Goal: Transaction & Acquisition: Purchase product/service

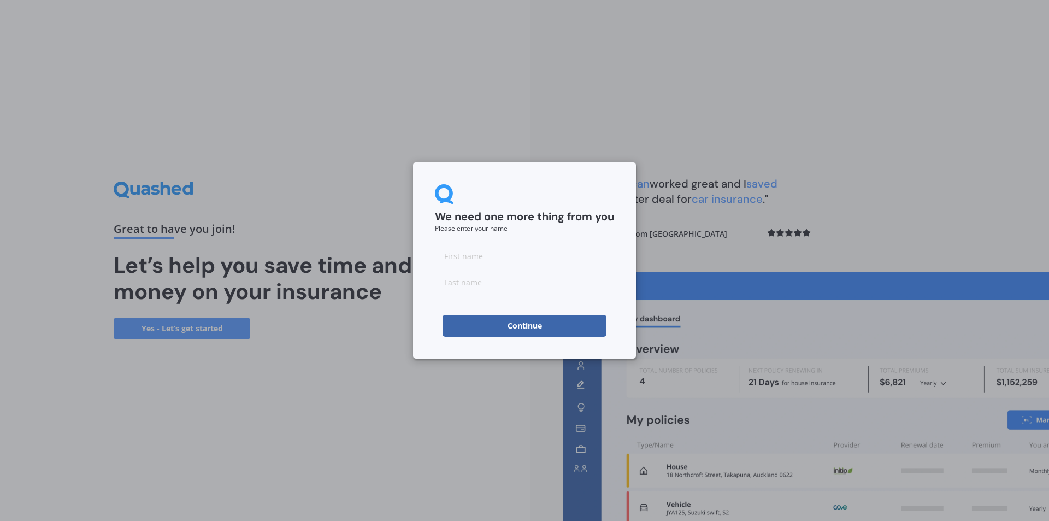
click at [475, 261] on input at bounding box center [524, 256] width 179 height 22
type input "Tracey"
click at [479, 284] on input at bounding box center [524, 282] width 179 height 22
type input "Quirke"
click at [514, 323] on button "Continue" at bounding box center [524, 326] width 164 height 22
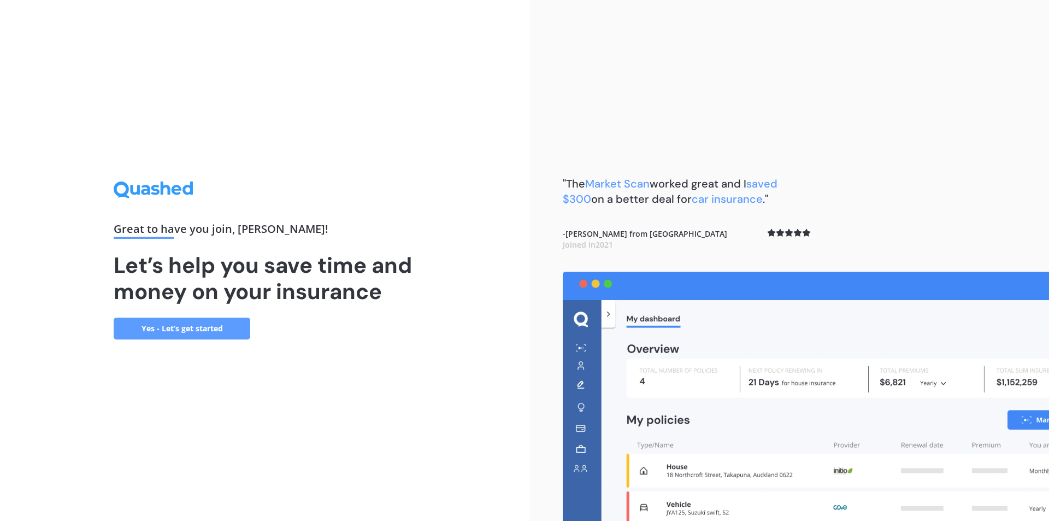
click at [198, 327] on link "Yes - Let’s get started" at bounding box center [182, 328] width 137 height 22
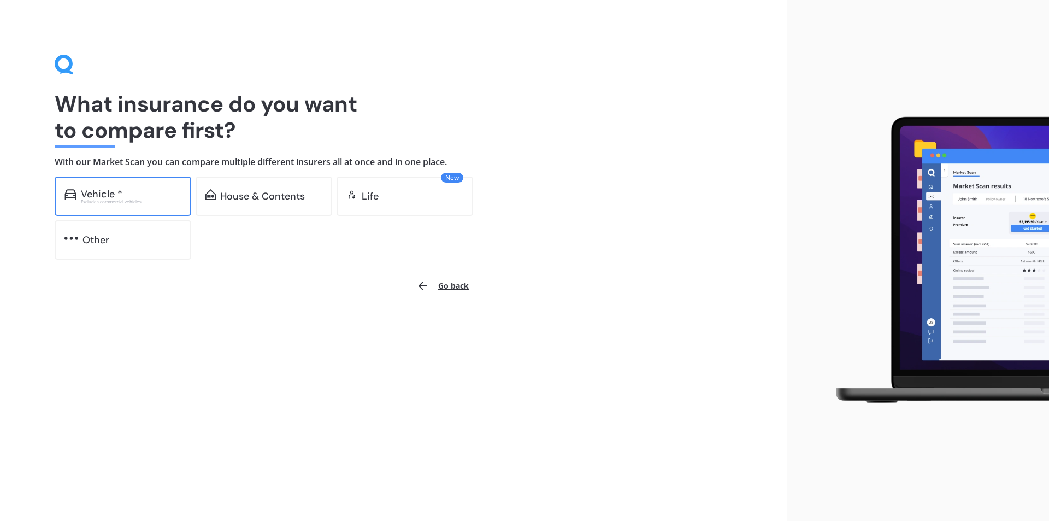
click at [110, 195] on div "Vehicle *" at bounding box center [102, 193] width 42 height 11
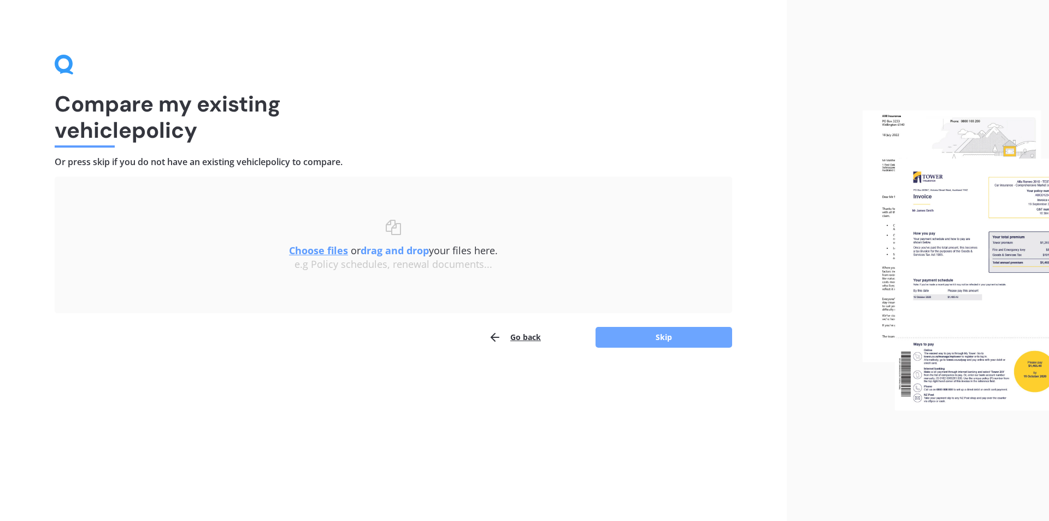
click at [652, 336] on button "Skip" at bounding box center [663, 337] width 137 height 21
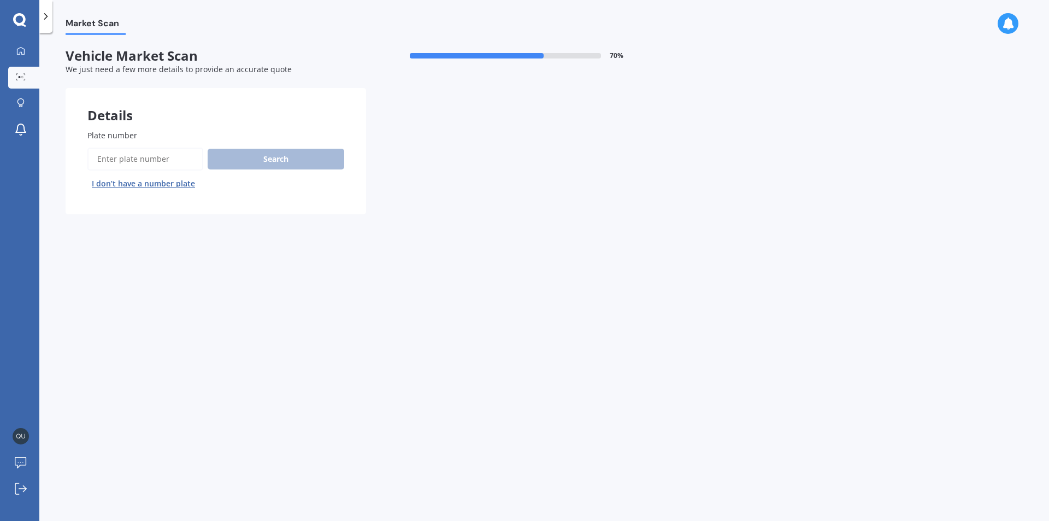
click at [146, 156] on input "Plate number" at bounding box center [145, 158] width 116 height 23
type input "KBS772"
click at [251, 157] on button "Search" at bounding box center [276, 159] width 137 height 21
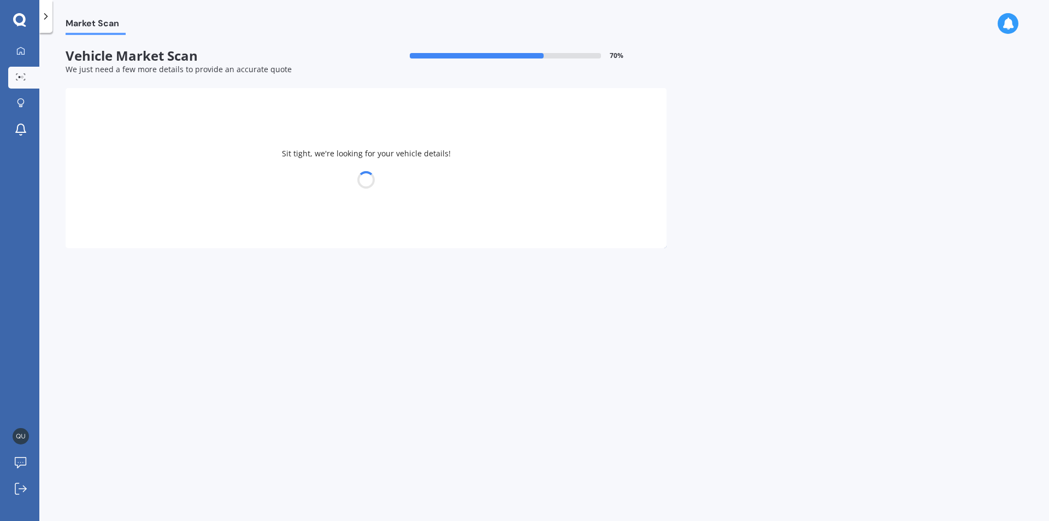
select select "SUBARU"
select select "IMPREZA"
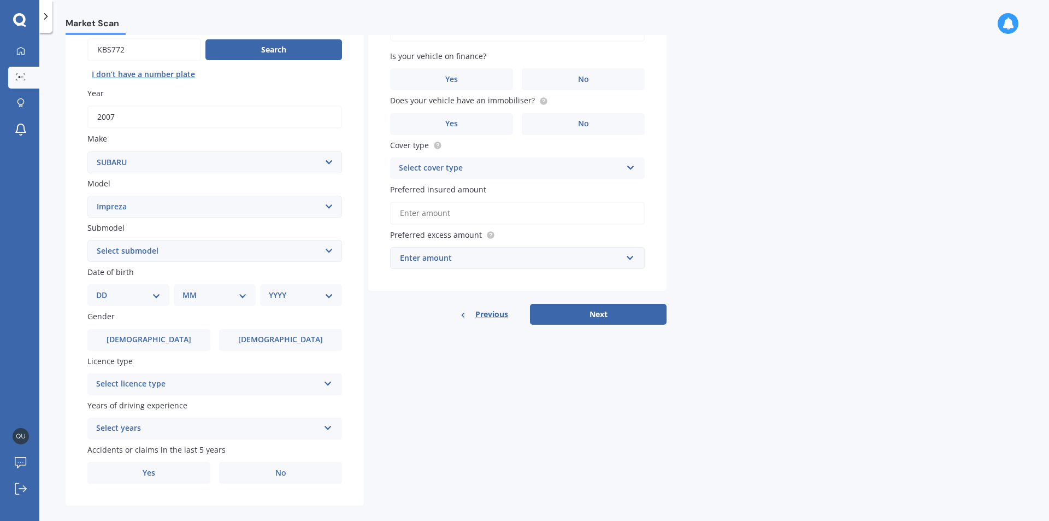
scroll to position [122, 0]
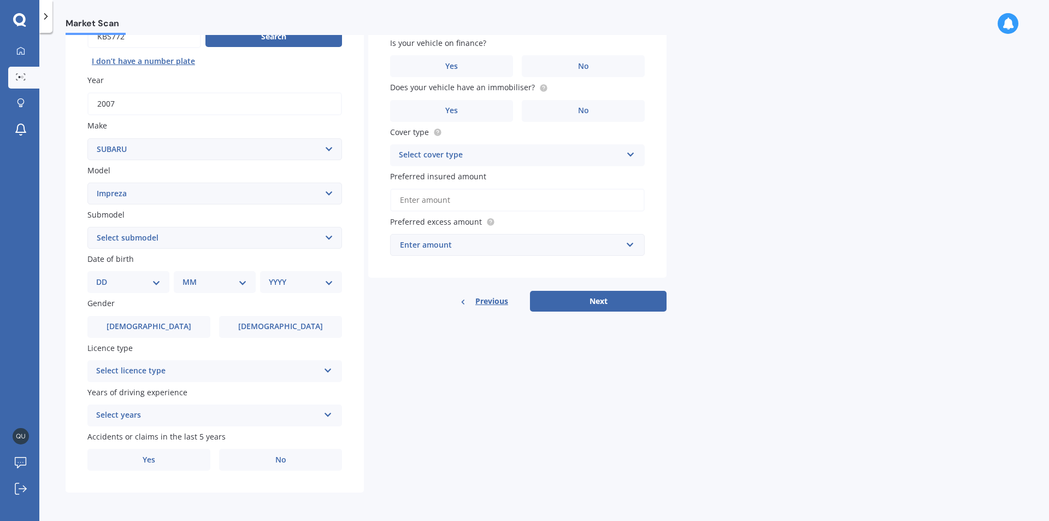
click at [157, 283] on select "DD 01 02 03 04 05 06 07 08 09 10 11 12 13 14 15 16 17 18 19 20 21 22 23 24 25 2…" at bounding box center [128, 282] width 64 height 12
select select "27"
click at [105, 276] on select "DD 01 02 03 04 05 06 07 08 09 10 11 12 13 14 15 16 17 18 19 20 21 22 23 24 25 2…" at bounding box center [128, 282] width 64 height 12
click at [217, 281] on select "MM 01 02 03 04 05 06 07 08 09 10 11 12" at bounding box center [217, 282] width 60 height 12
select select "03"
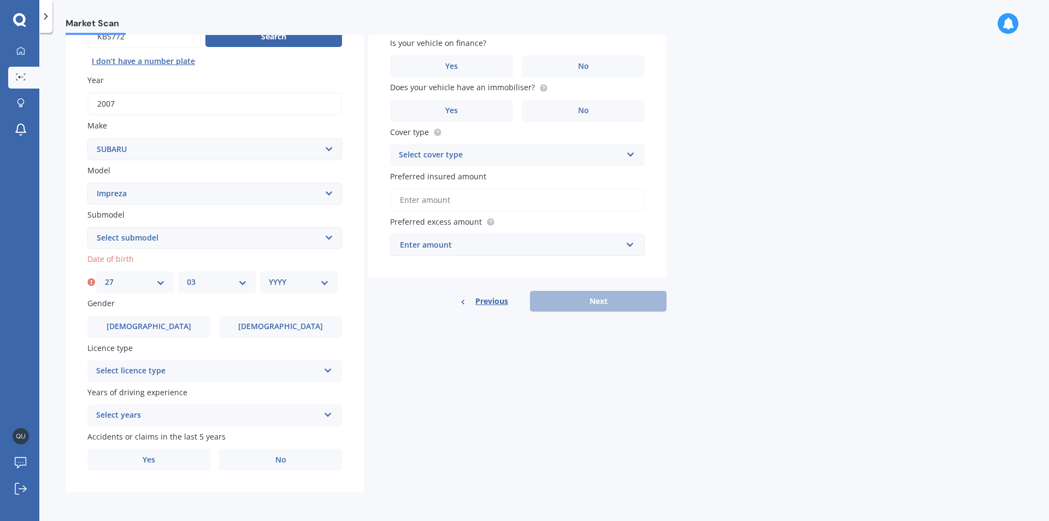
click at [187, 276] on select "MM 01 02 03 04 05 06 07 08 09 10 11 12" at bounding box center [217, 282] width 60 height 12
click at [276, 288] on div "YYYY 2025 2024 2023 2022 2021 2020 2019 2018 2017 2016 2015 2014 2013 2012 2011…" at bounding box center [299, 282] width 78 height 22
click at [282, 279] on select "YYYY 2025 2024 2023 2022 2021 2020 2019 2018 2017 2016 2015 2014 2013 2012 2011…" at bounding box center [299, 282] width 60 height 12
select select "1963"
click at [269, 276] on select "YYYY 2025 2024 2023 2022 2021 2020 2019 2018 2017 2016 2015 2014 2013 2012 2011…" at bounding box center [299, 282] width 60 height 12
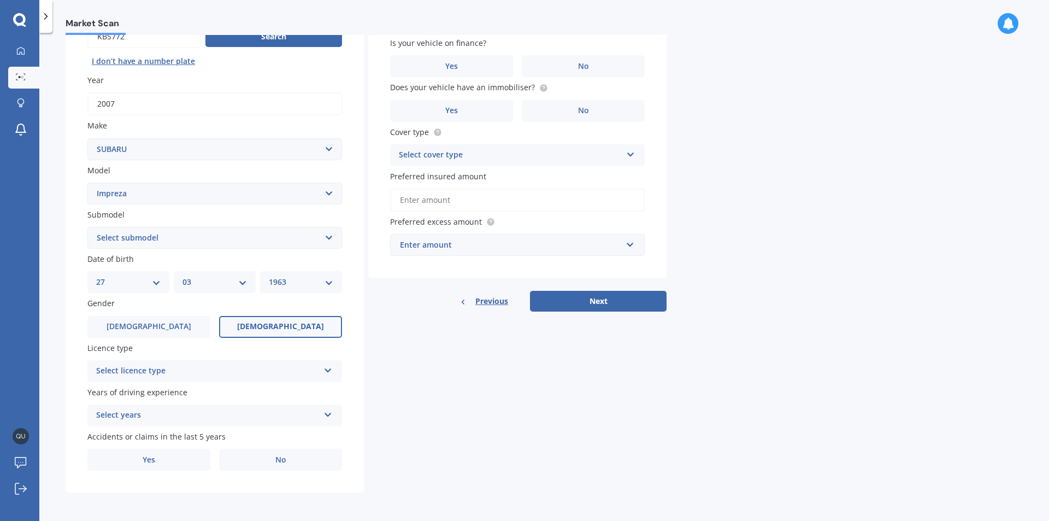
click at [274, 324] on span "Female" at bounding box center [280, 326] width 87 height 9
click at [0, 0] on input "Female" at bounding box center [0, 0] width 0 height 0
click at [308, 368] on div "Select licence type" at bounding box center [207, 370] width 223 height 13
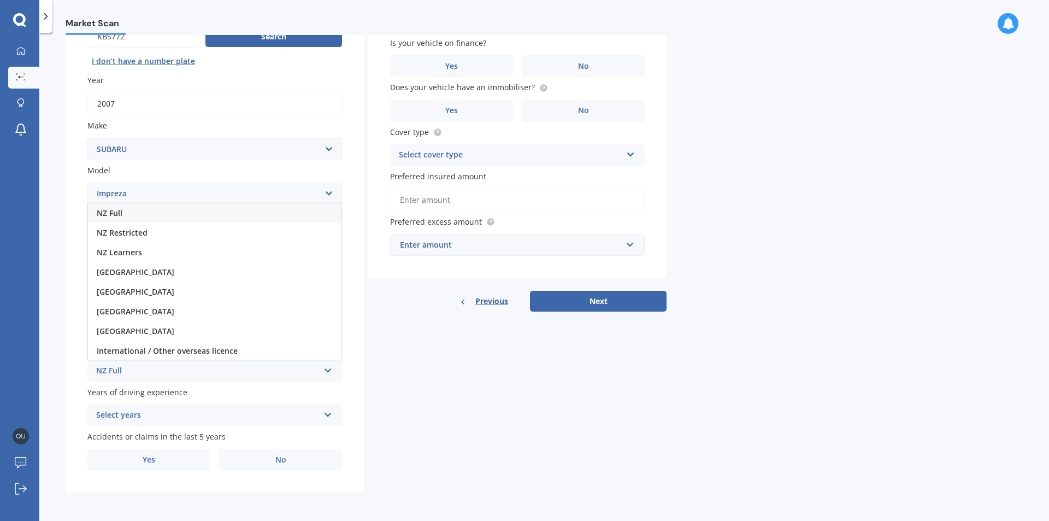
click at [150, 207] on div "NZ Full" at bounding box center [214, 213] width 253 height 20
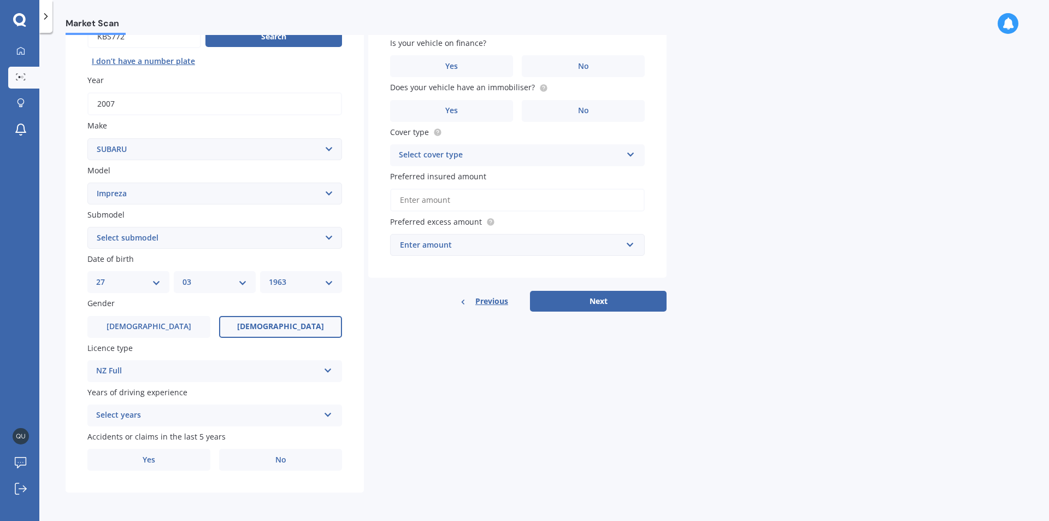
click at [326, 414] on icon at bounding box center [327, 413] width 9 height 8
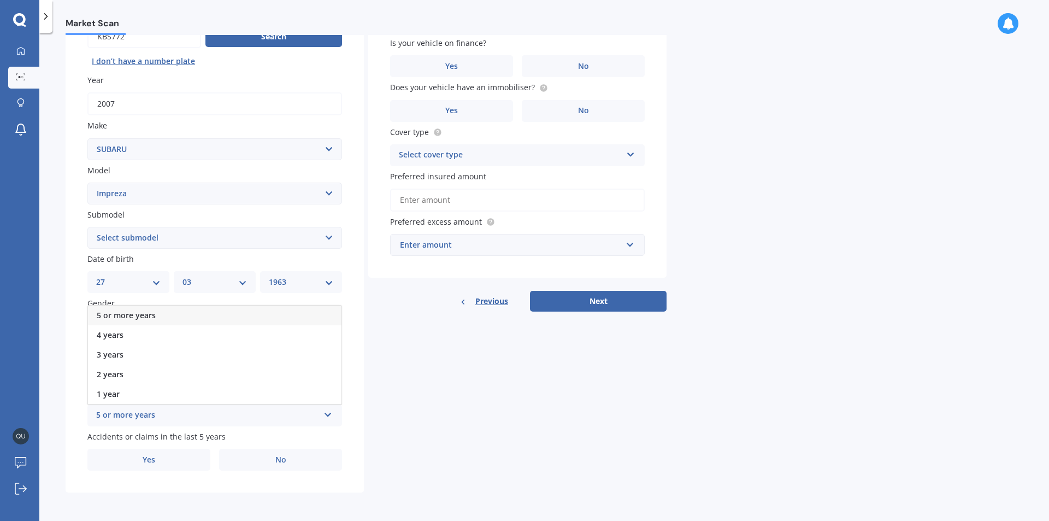
click at [185, 308] on div "5 or more years" at bounding box center [214, 315] width 253 height 20
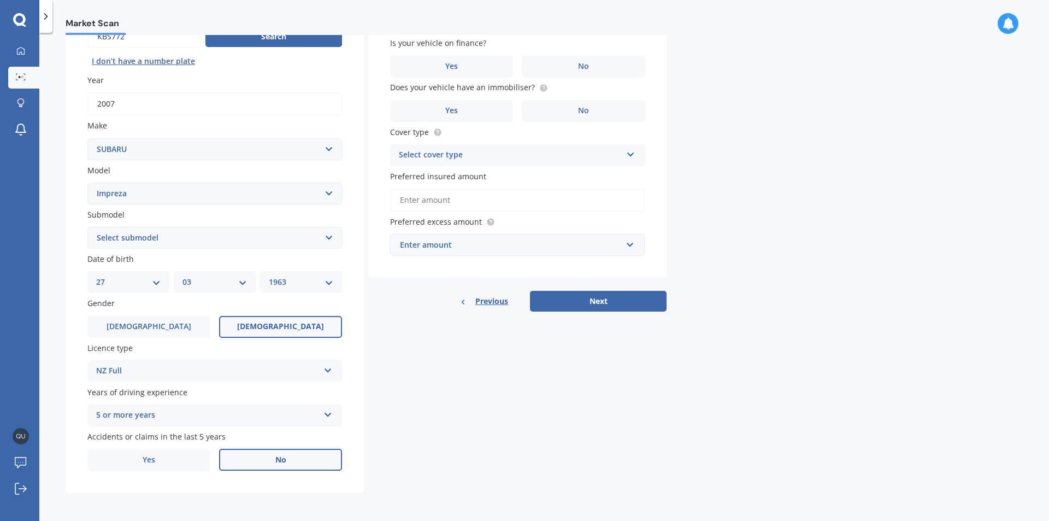
click at [291, 451] on label "No" at bounding box center [280, 459] width 123 height 22
click at [0, 0] on input "No" at bounding box center [0, 0] width 0 height 0
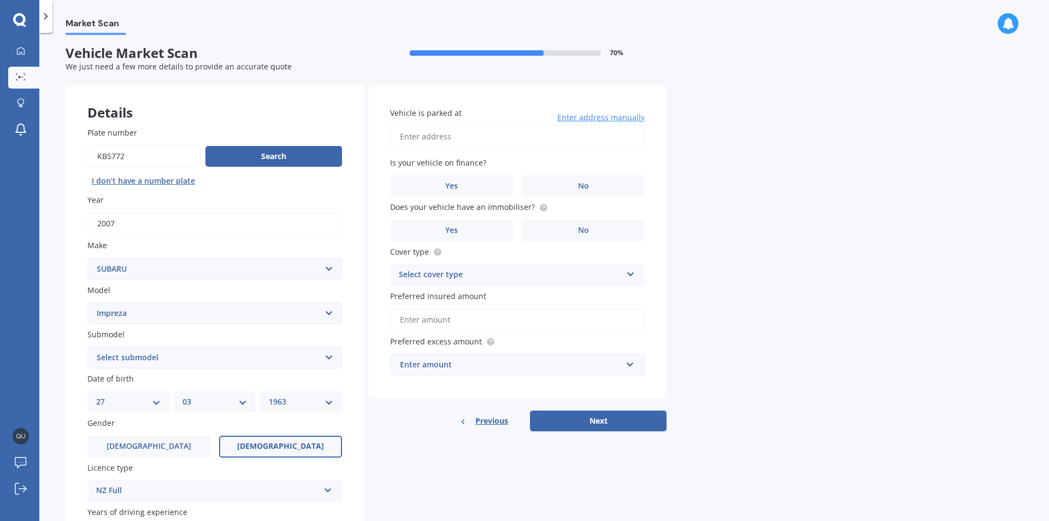
scroll to position [0, 0]
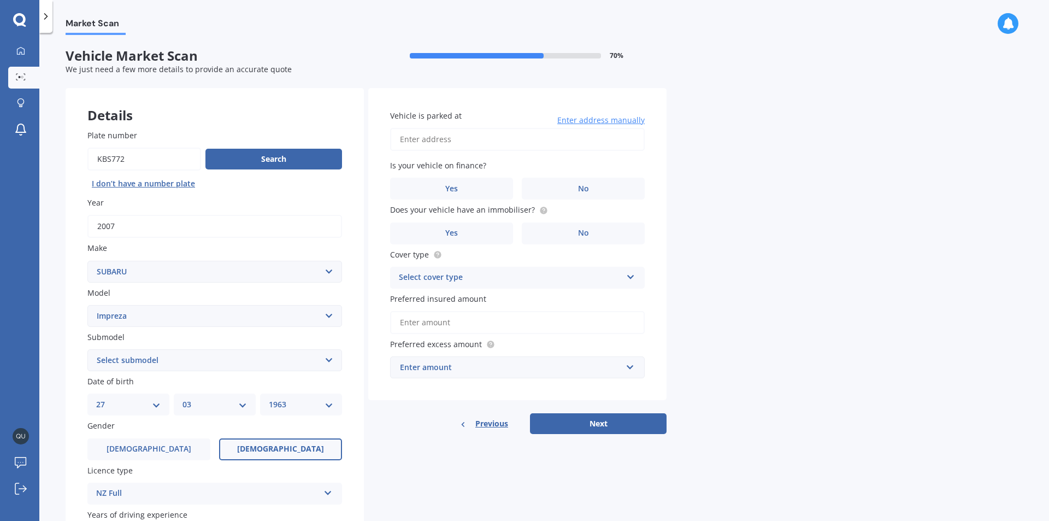
click at [441, 142] on input "Vehicle is parked at" at bounding box center [517, 139] width 255 height 23
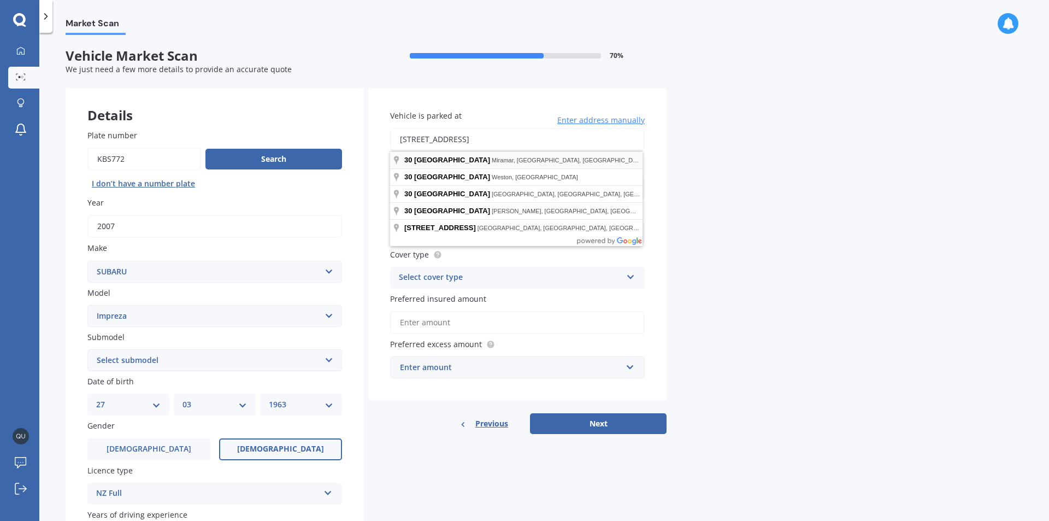
type input "30 Westview Grove, Miramar, Wellington 6022"
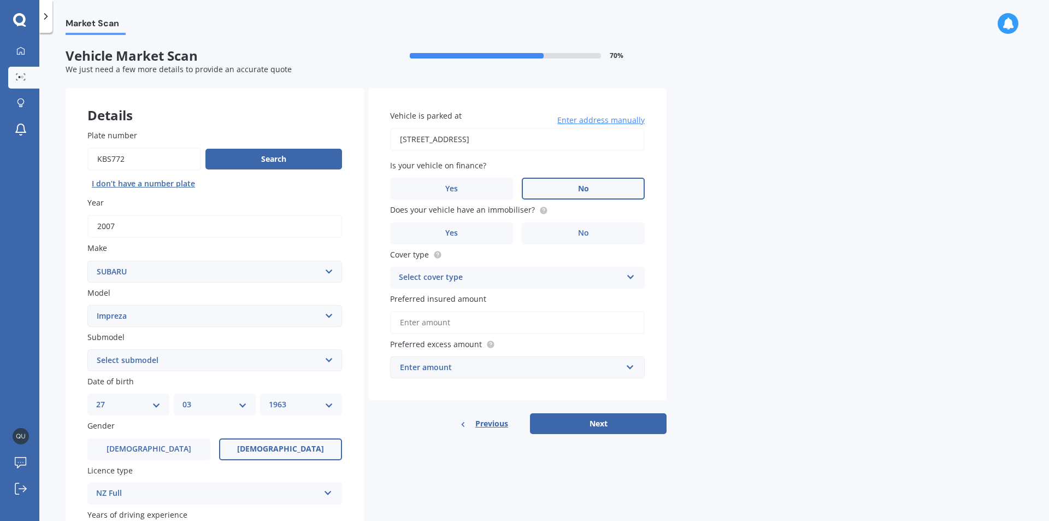
click at [565, 189] on label "No" at bounding box center [583, 189] width 123 height 22
click at [0, 0] on input "No" at bounding box center [0, 0] width 0 height 0
click at [581, 231] on span "No" at bounding box center [583, 232] width 11 height 9
click at [0, 0] on input "No" at bounding box center [0, 0] width 0 height 0
click at [588, 276] on div "Select cover type" at bounding box center [510, 277] width 223 height 13
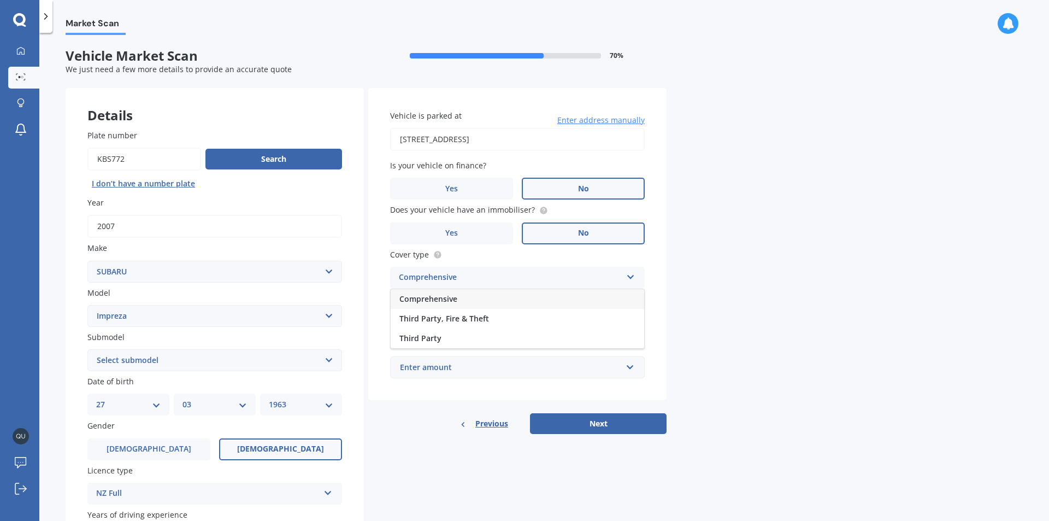
click at [535, 294] on div "Comprehensive" at bounding box center [517, 299] width 253 height 20
click at [488, 322] on input "Preferred insured amount" at bounding box center [517, 322] width 255 height 23
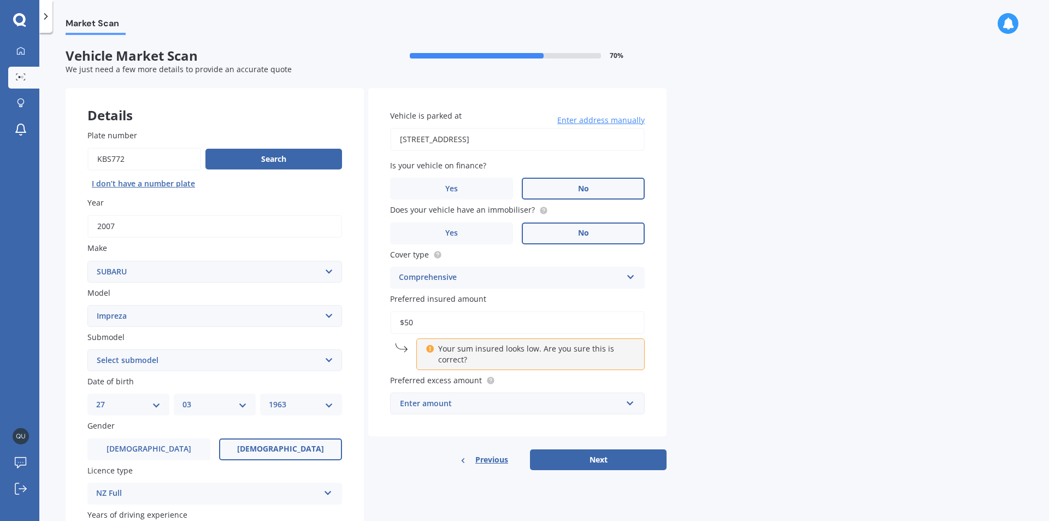
type input "$5"
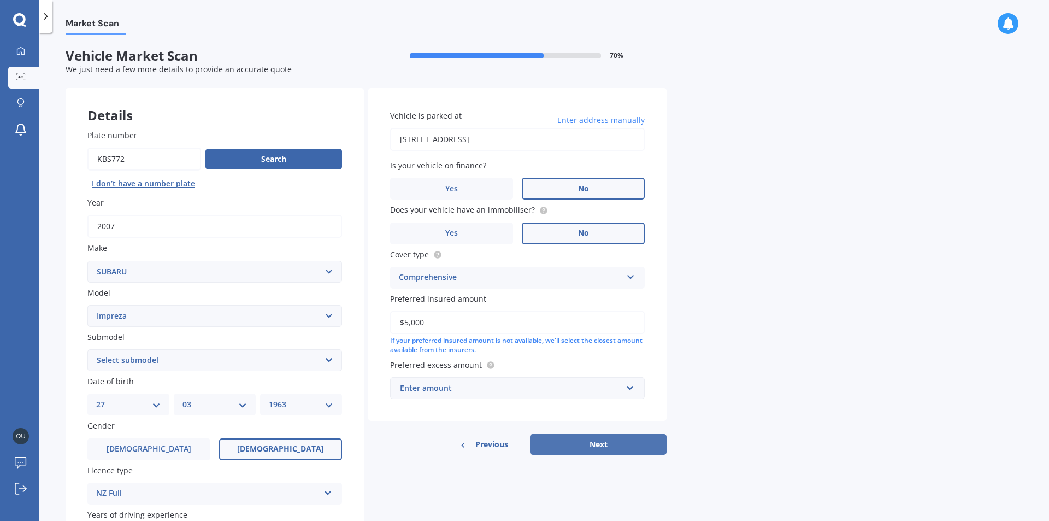
type input "$5,000"
click at [612, 441] on button "Next" at bounding box center [598, 444] width 137 height 21
click at [519, 392] on div "Enter amount" at bounding box center [512, 388] width 217 height 12
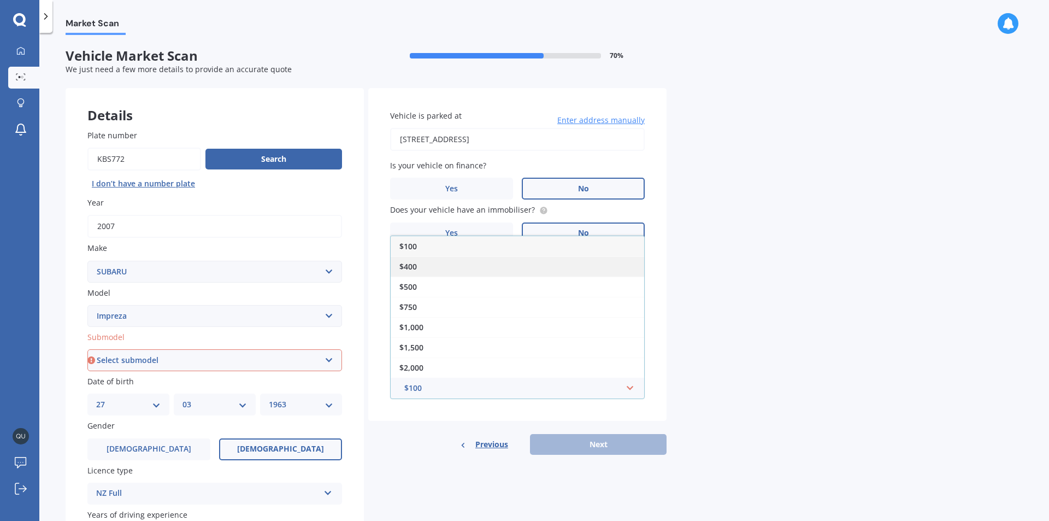
click at [453, 269] on div "$400" at bounding box center [517, 266] width 253 height 20
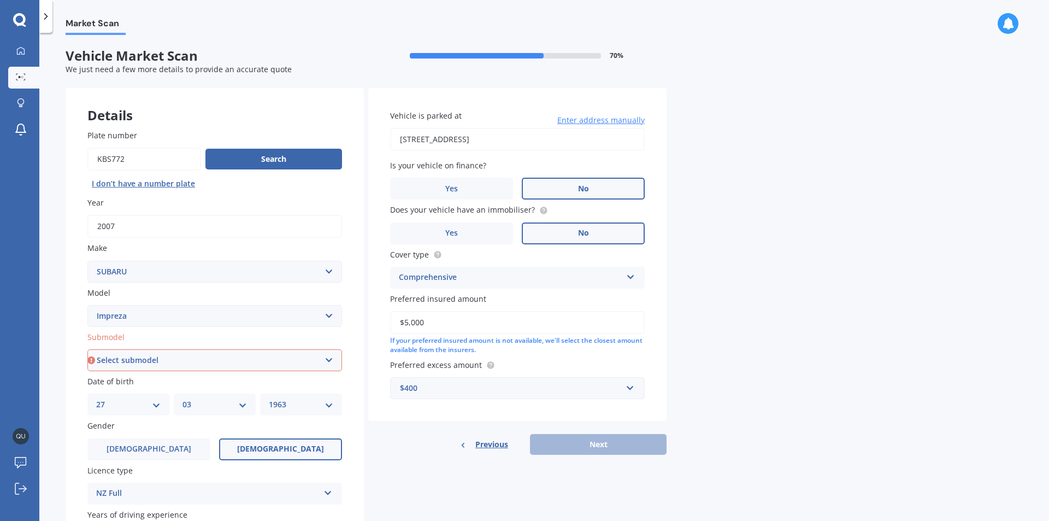
click at [606, 445] on div "Previous Next" at bounding box center [517, 444] width 298 height 21
click at [333, 359] on select "Select submodel (All other turbo) 2.0i 2.0i Luxury 2.0i S Edition 2.0R 2.0R Spo…" at bounding box center [214, 360] width 255 height 22
click at [87, 349] on select "Select submodel (All other turbo) 2.0i 2.0i Luxury 2.0i S Edition 2.0R 2.0R Spo…" at bounding box center [214, 360] width 255 height 22
click at [328, 364] on select "Select submodel (All other turbo) 2.0i 2.0i Luxury 2.0i S Edition 2.0R 2.0R Spo…" at bounding box center [214, 360] width 255 height 22
select select "2WD NON-TURBO"
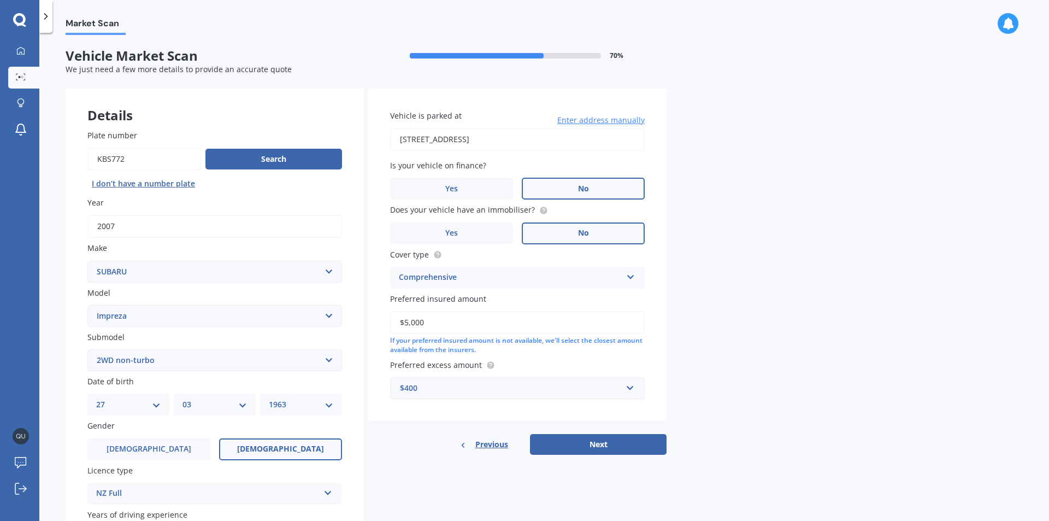
click at [87, 349] on select "Select submodel (All other turbo) 2.0i 2.0i Luxury 2.0i S Edition 2.0R 2.0R Spo…" at bounding box center [214, 360] width 255 height 22
click at [604, 447] on button "Next" at bounding box center [598, 444] width 137 height 21
select select "27"
select select "03"
select select "1963"
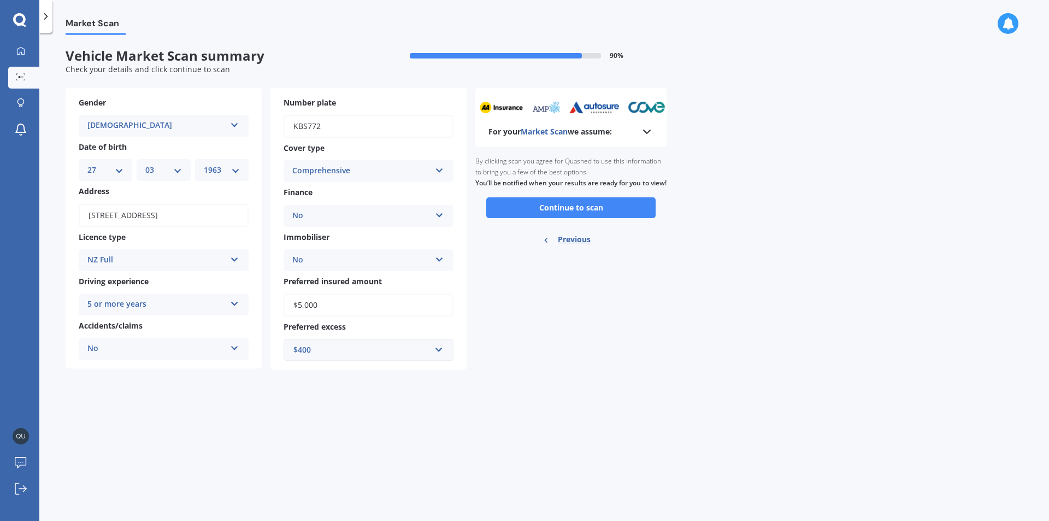
click at [646, 129] on icon at bounding box center [646, 131] width 13 height 13
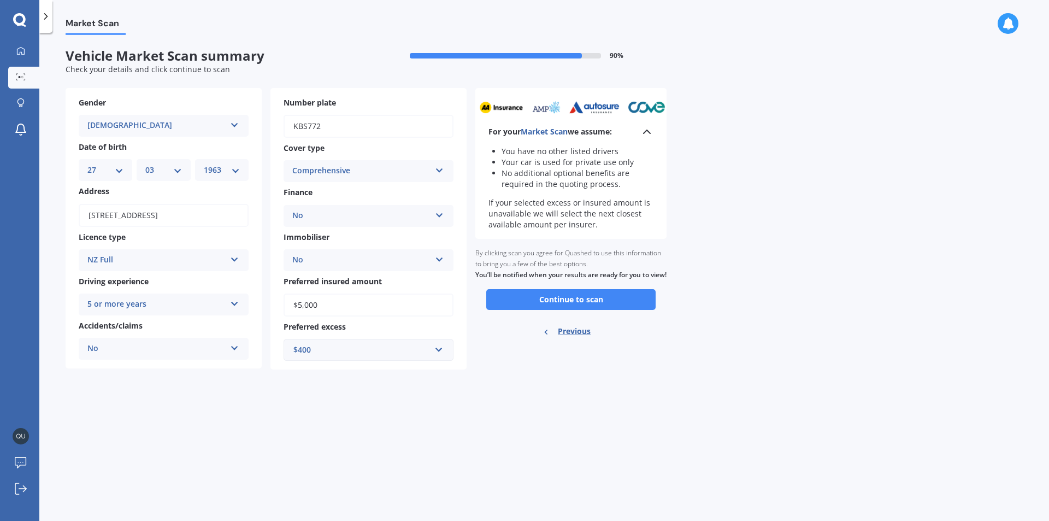
click at [646, 129] on icon at bounding box center [646, 131] width 13 height 13
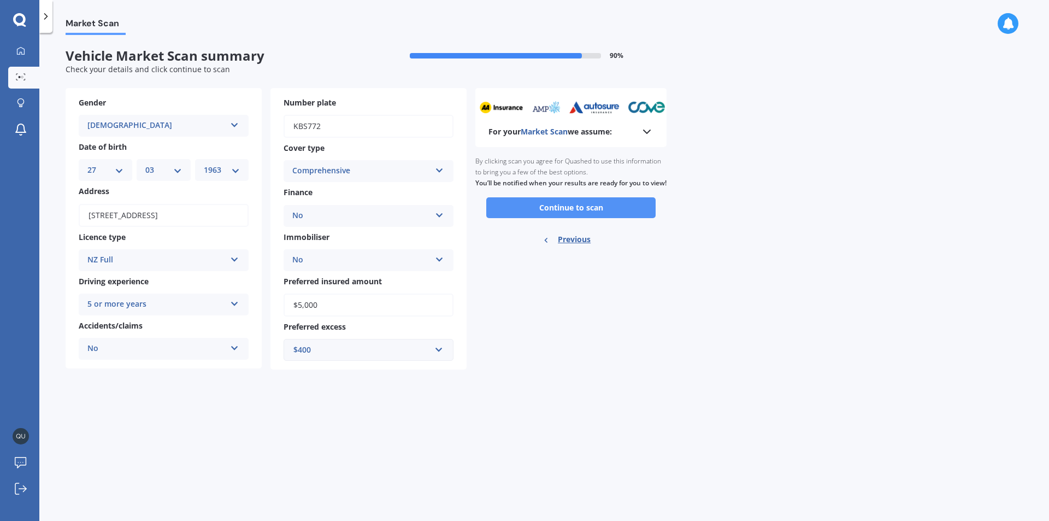
click at [568, 218] on button "Continue to scan" at bounding box center [570, 207] width 169 height 21
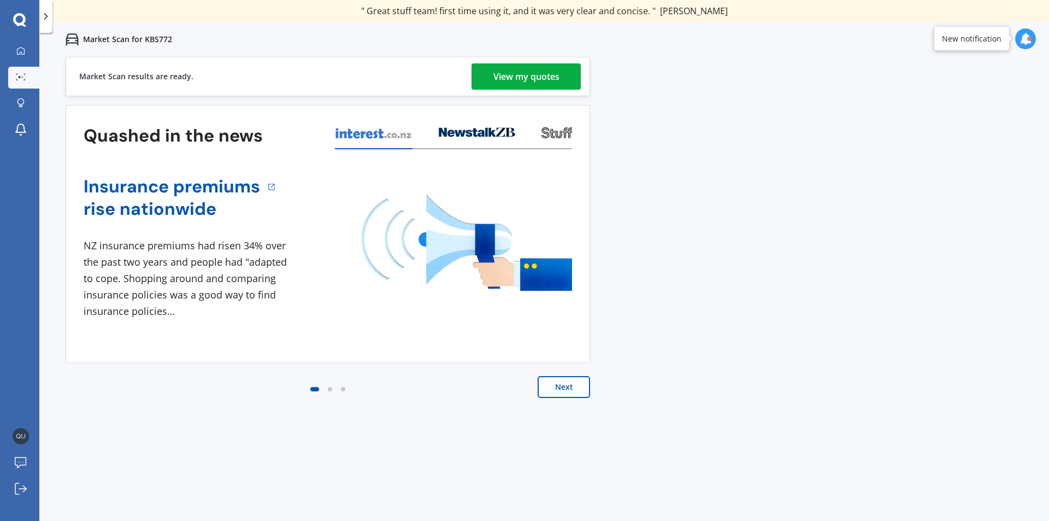
click at [524, 70] on div "View my quotes" at bounding box center [526, 76] width 66 height 26
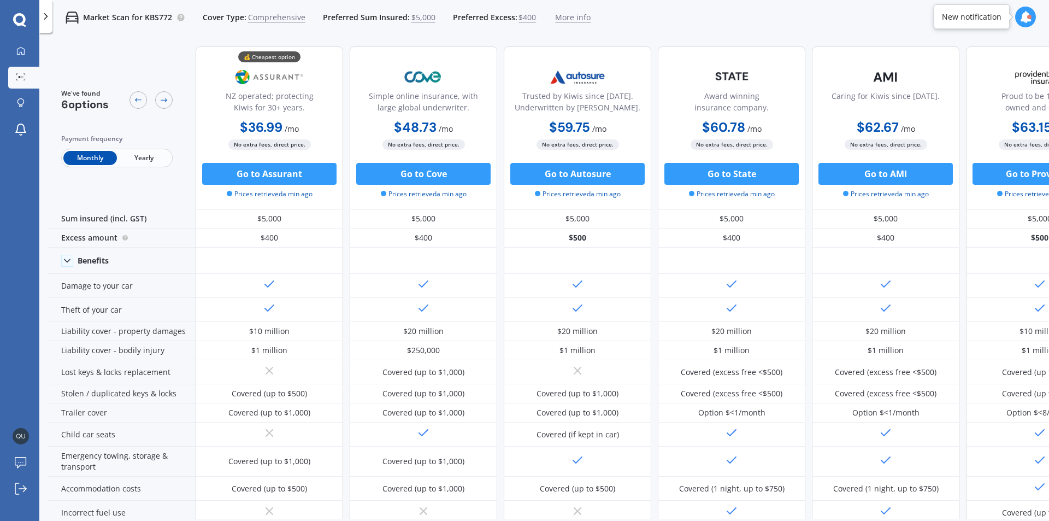
click at [146, 153] on span "Yearly" at bounding box center [144, 158] width 54 height 14
click at [568, 17] on span "More info" at bounding box center [573, 17] width 36 height 11
